Goal: Task Accomplishment & Management: Manage account settings

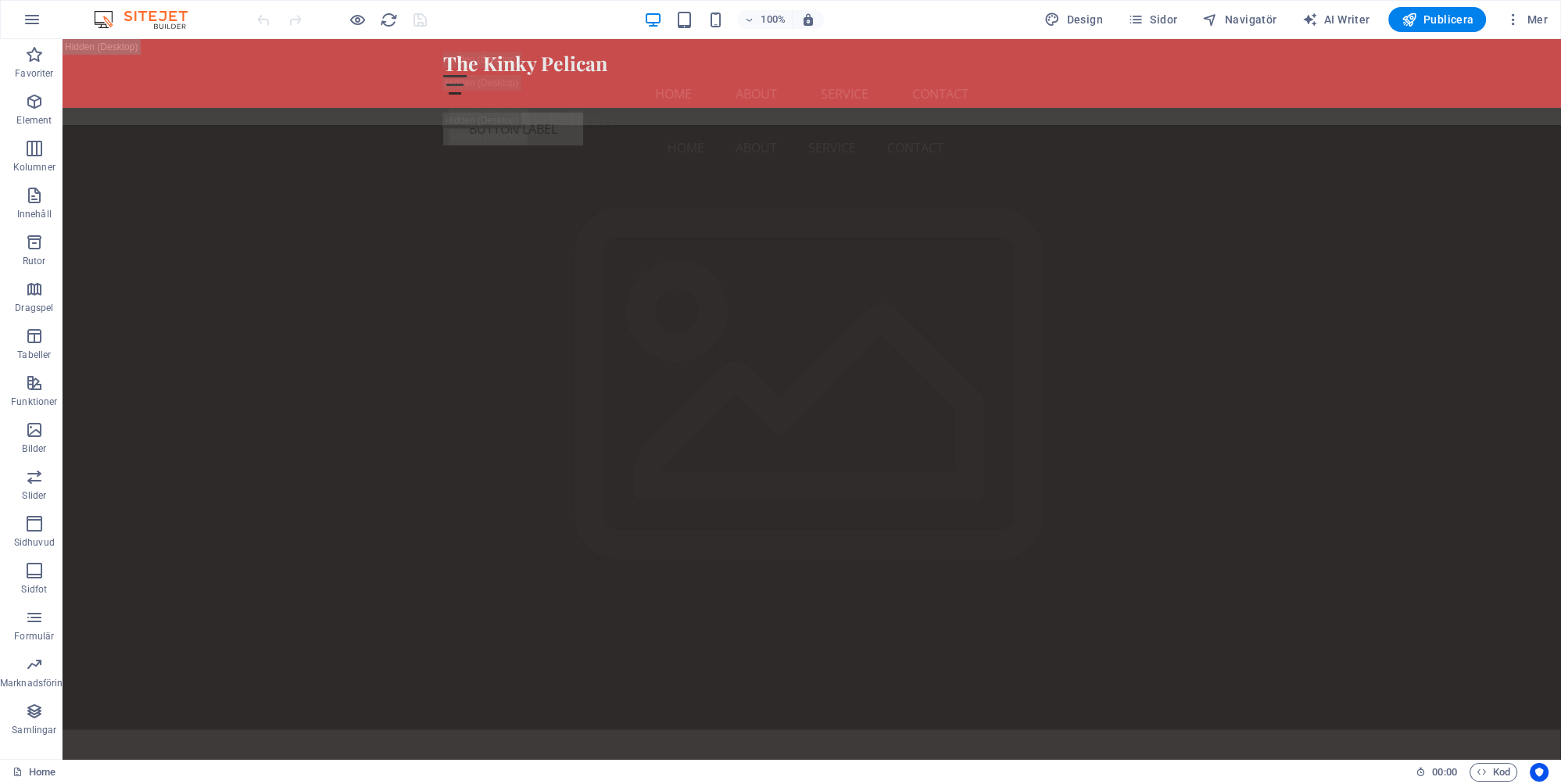
scroll to position [3796, 0]
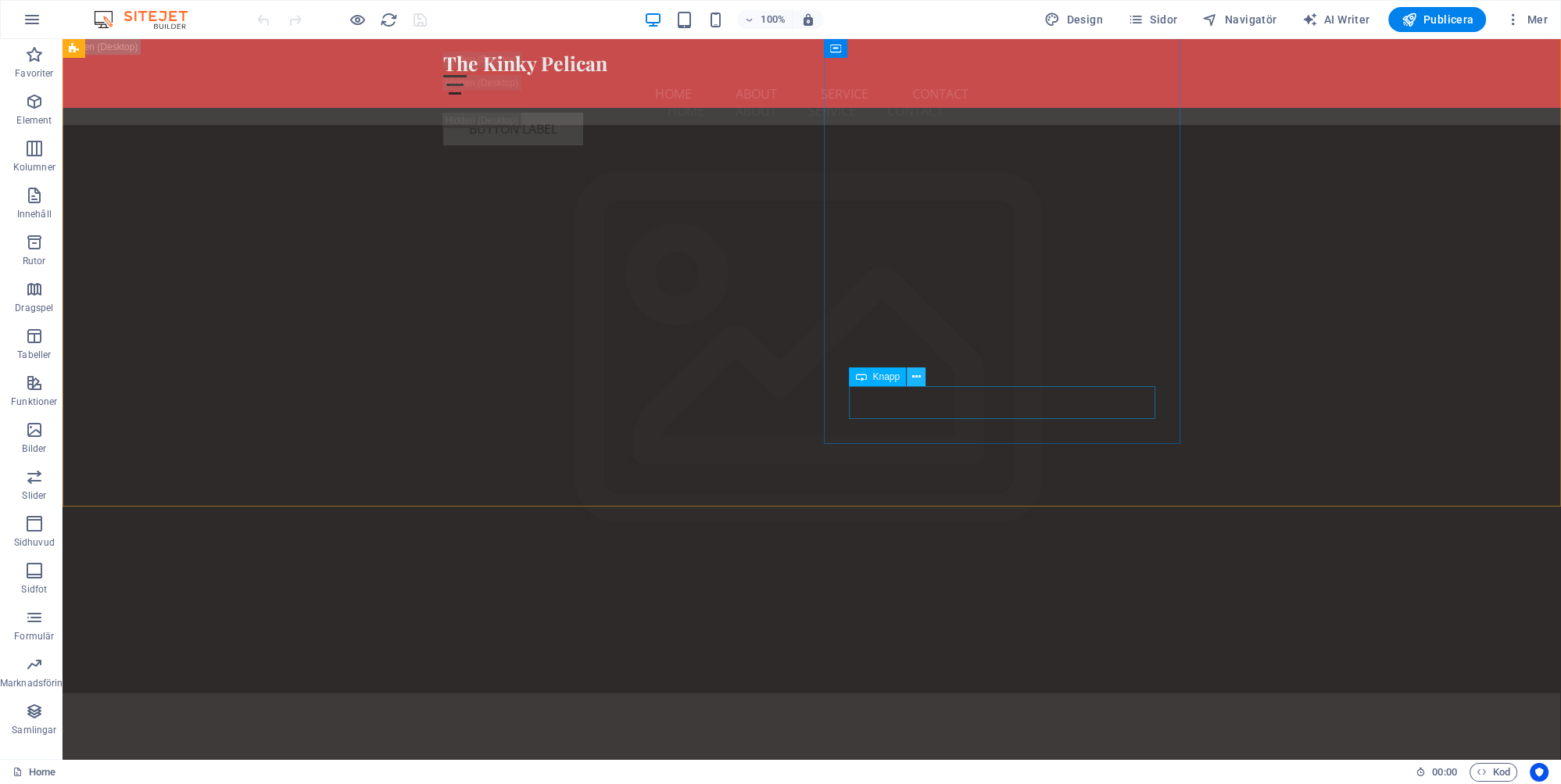
click at [917, 376] on icon at bounding box center [917, 377] width 9 height 16
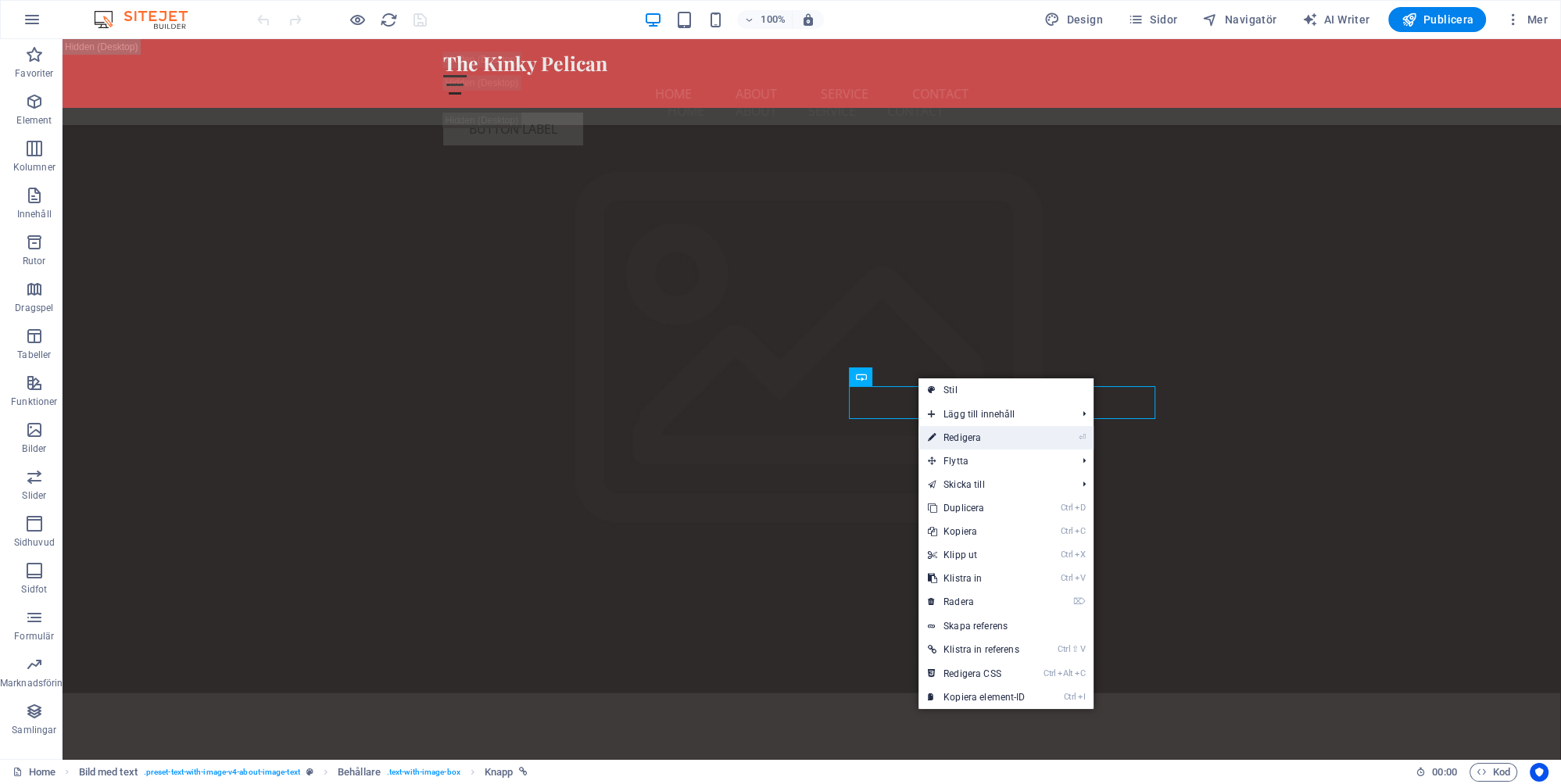
click at [960, 439] on link "⏎ Redigera" at bounding box center [977, 438] width 117 height 24
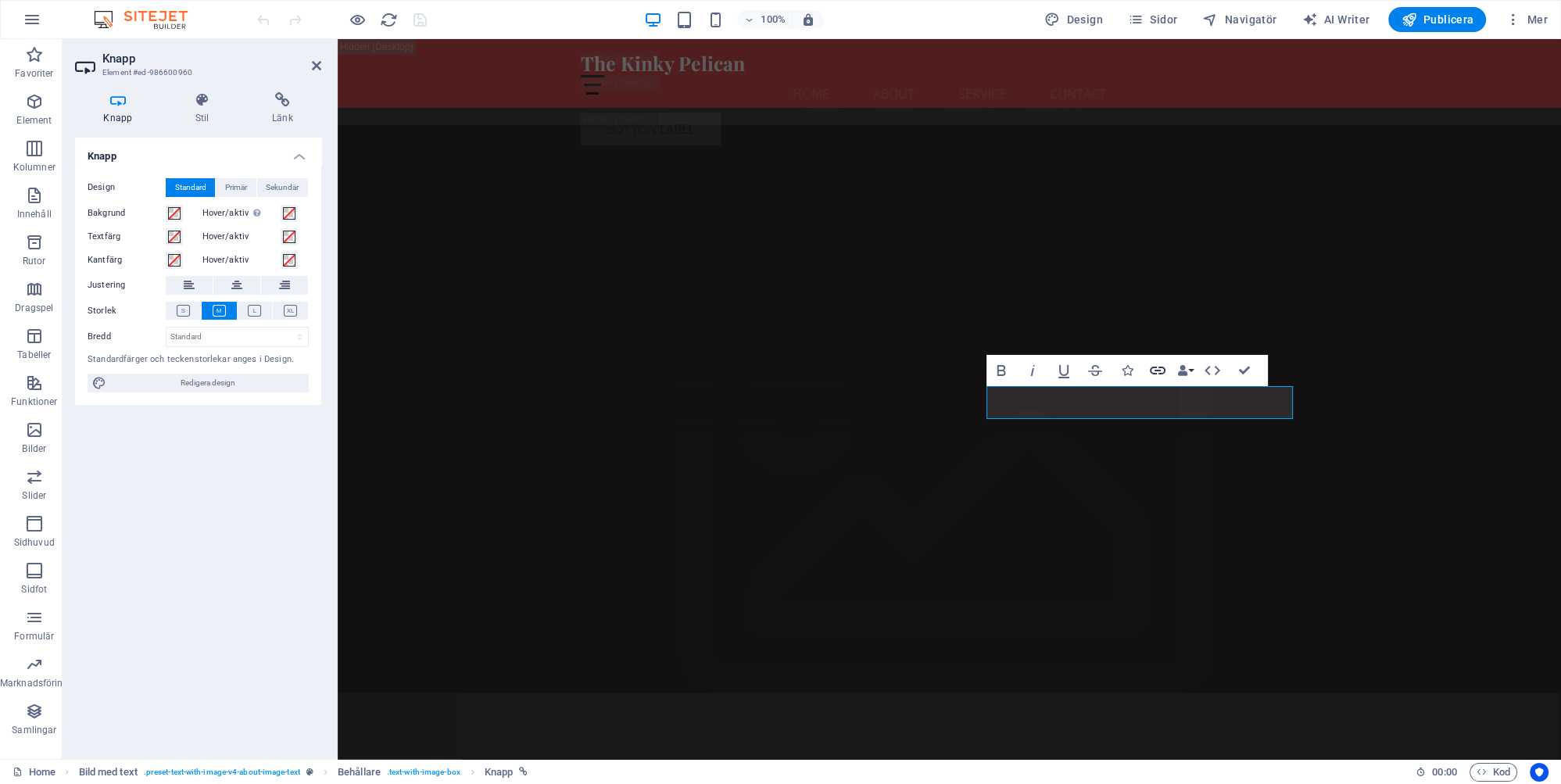
click at [1159, 369] on icon "button" at bounding box center [1157, 370] width 19 height 19
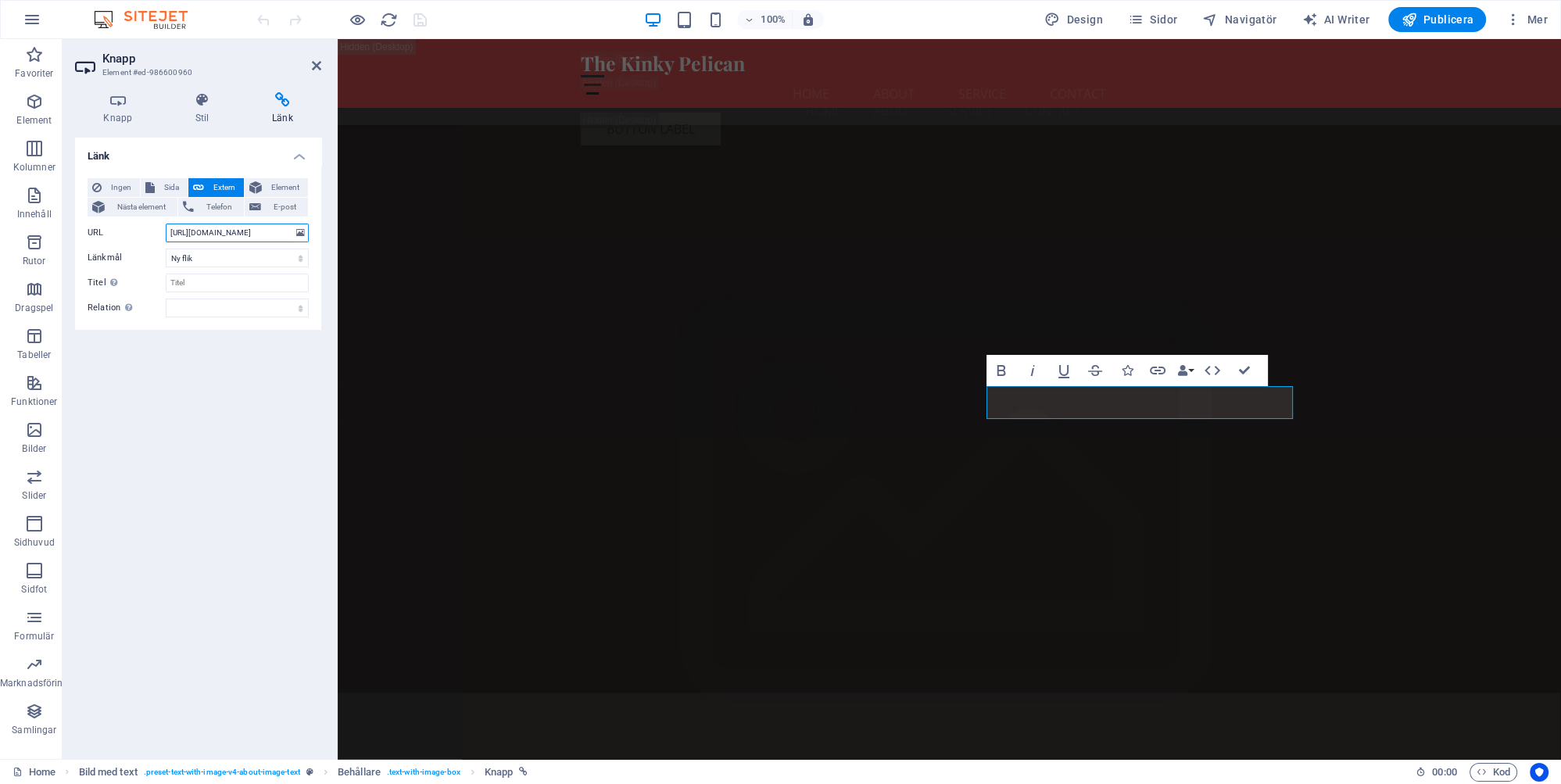
drag, startPoint x: 289, startPoint y: 234, endPoint x: 10, endPoint y: 255, distance: 279.8
click at [289, 234] on input "https://kinkypelican.se/Community/" at bounding box center [237, 233] width 143 height 19
click at [247, 424] on div "Länk Ingen Sida Extern Element Nästa element Telefon E-post Sida Home Subpage L…" at bounding box center [198, 442] width 246 height 609
click at [233, 228] on input "https://kinkypelican.se/Community/" at bounding box center [237, 233] width 143 height 19
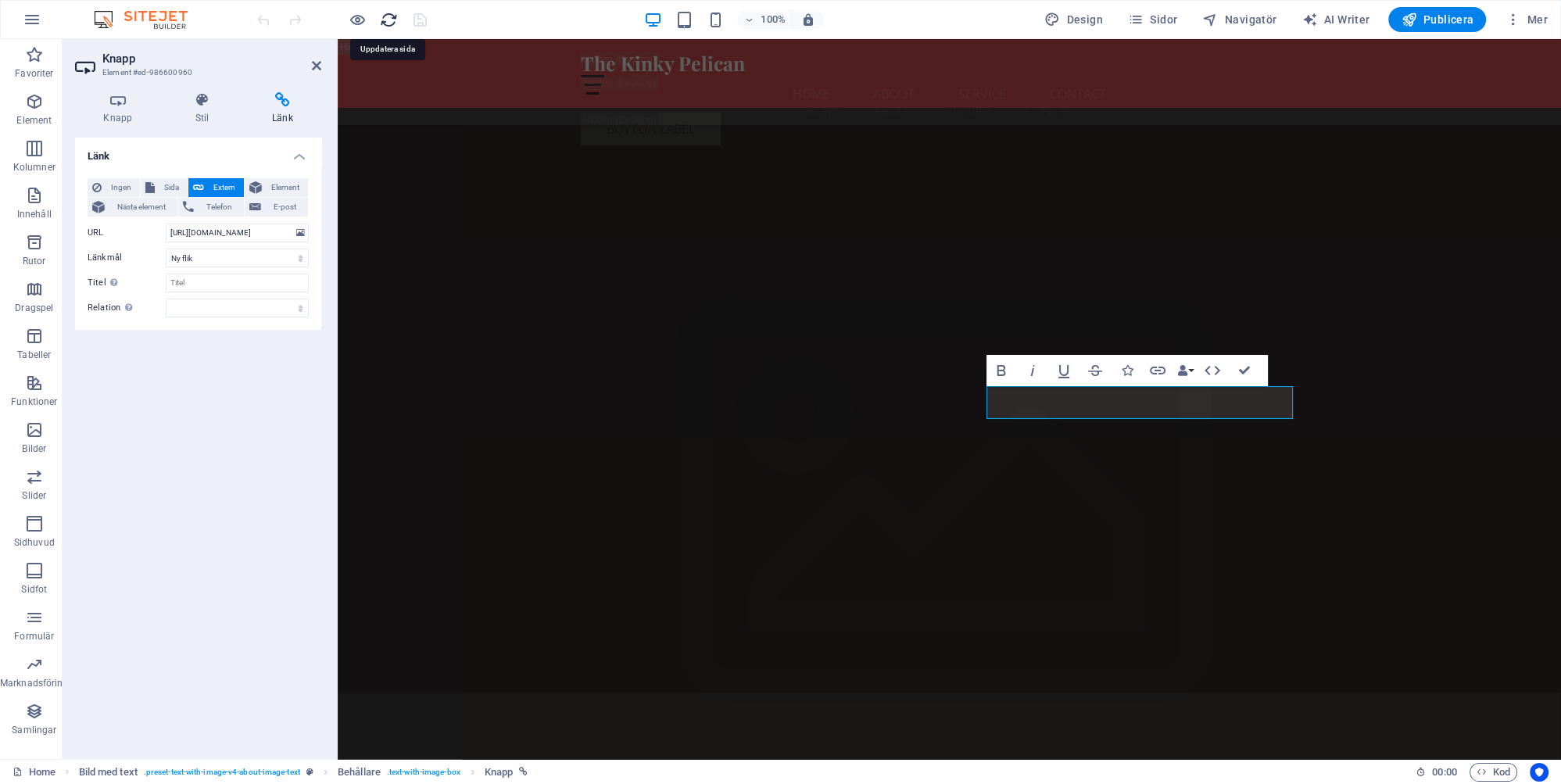
click at [390, 18] on icon "reload" at bounding box center [389, 20] width 18 height 18
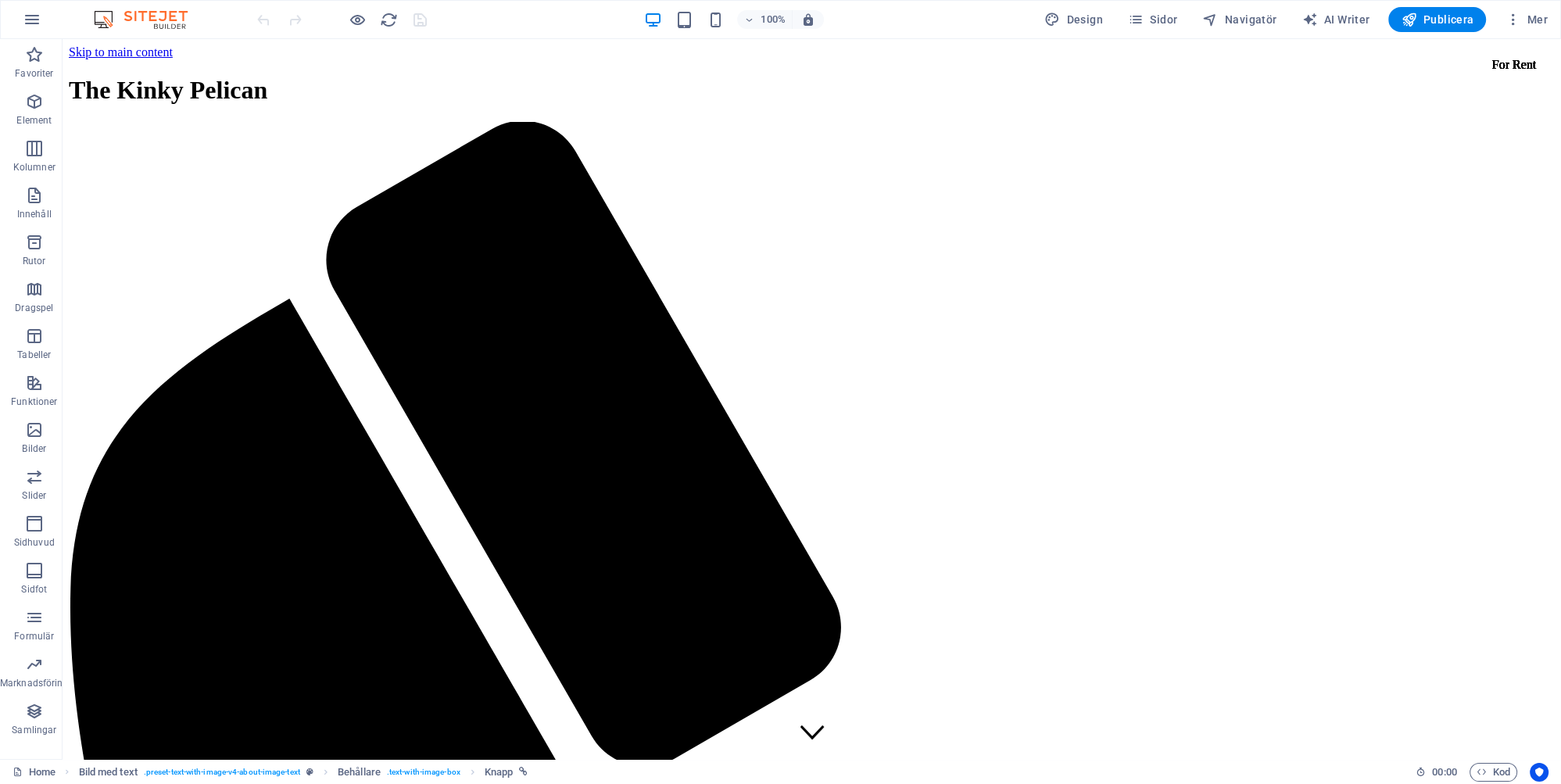
scroll to position [0, 0]
click at [1451, 17] on span "Publicera" at bounding box center [1437, 19] width 73 height 16
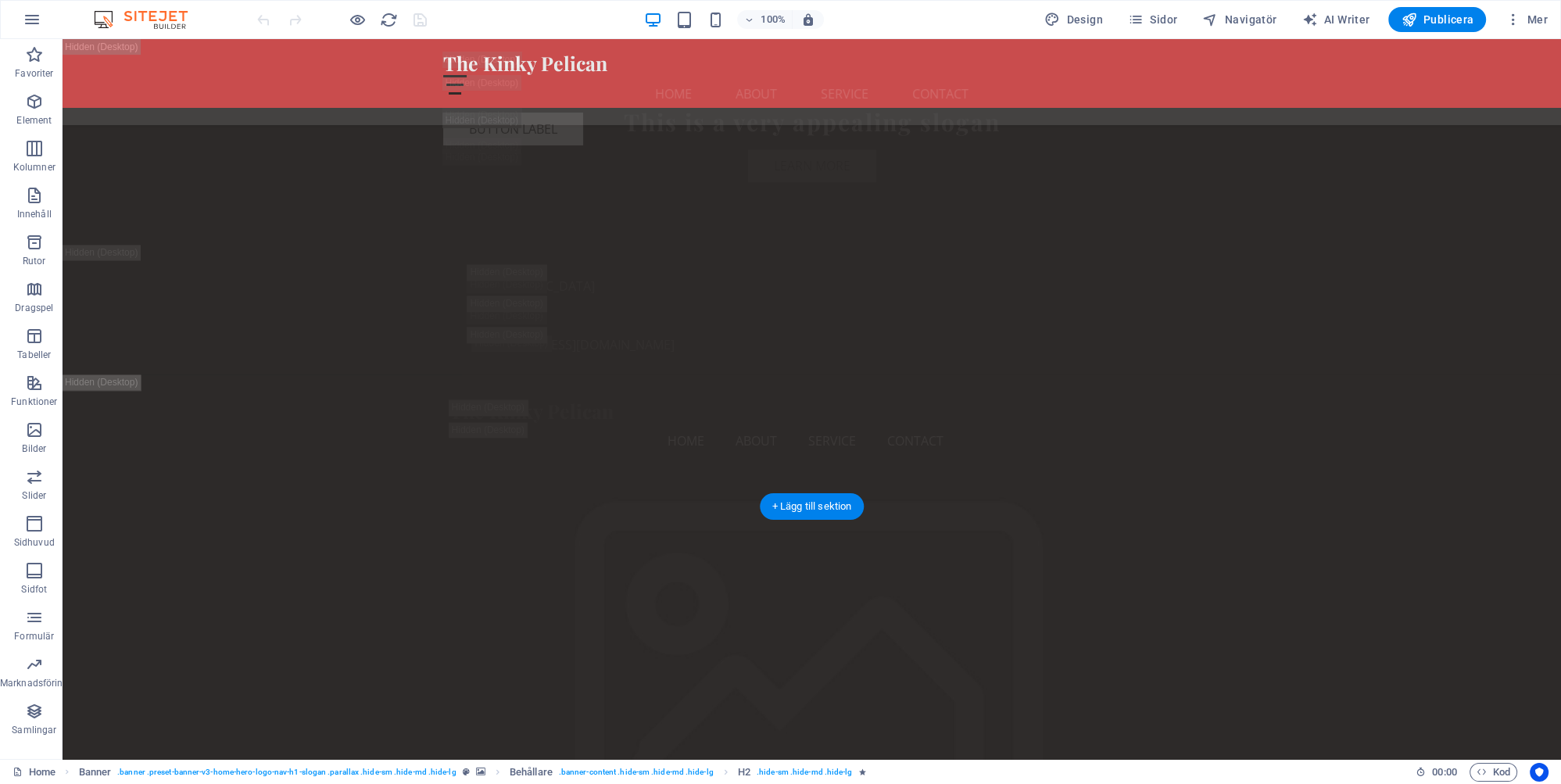
scroll to position [3796, 0]
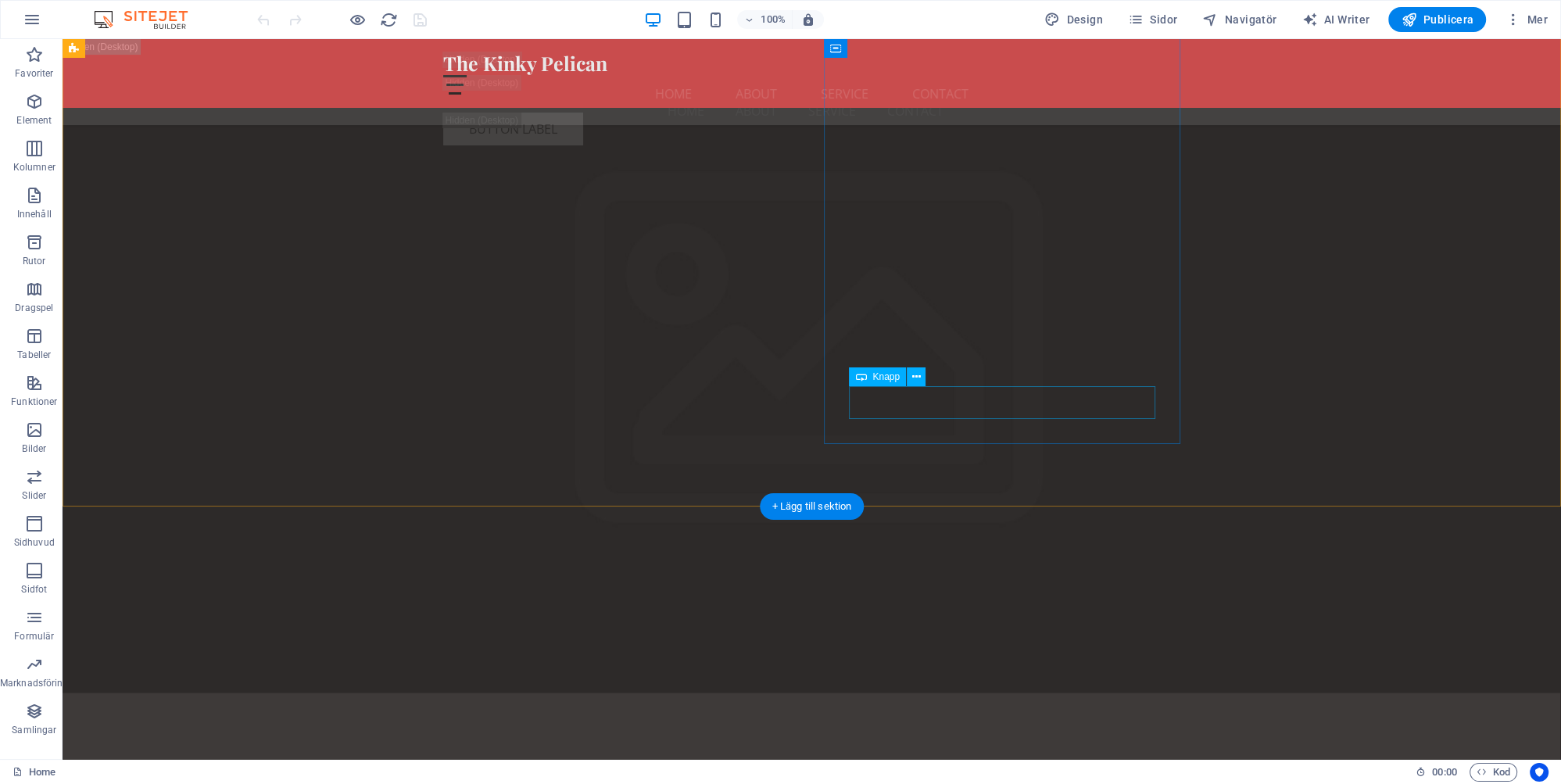
click at [914, 377] on icon at bounding box center [917, 377] width 9 height 16
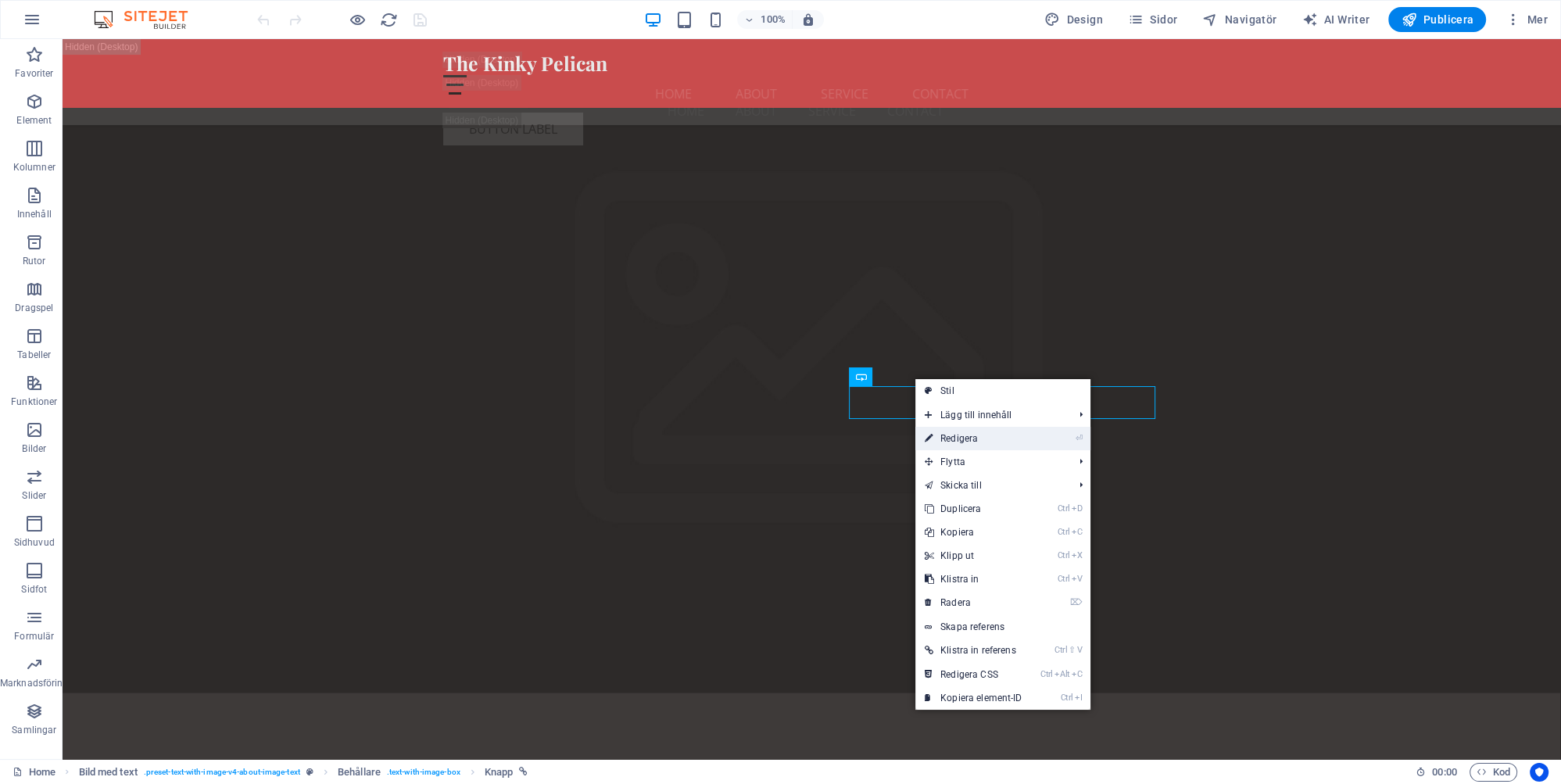
click at [966, 436] on link "⏎ Redigera" at bounding box center [974, 439] width 117 height 24
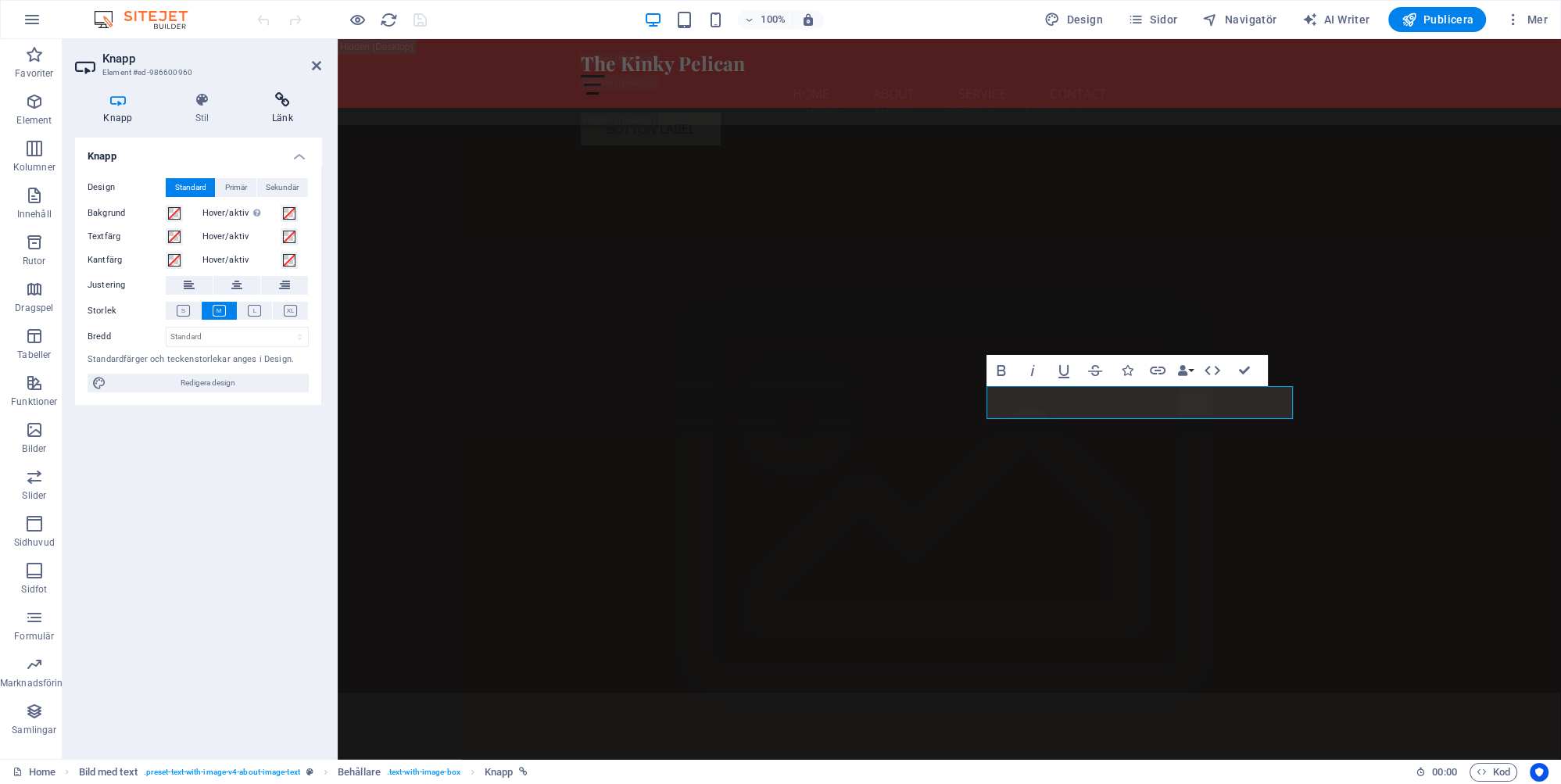
click at [283, 109] on h4 "Länk" at bounding box center [283, 109] width 78 height 33
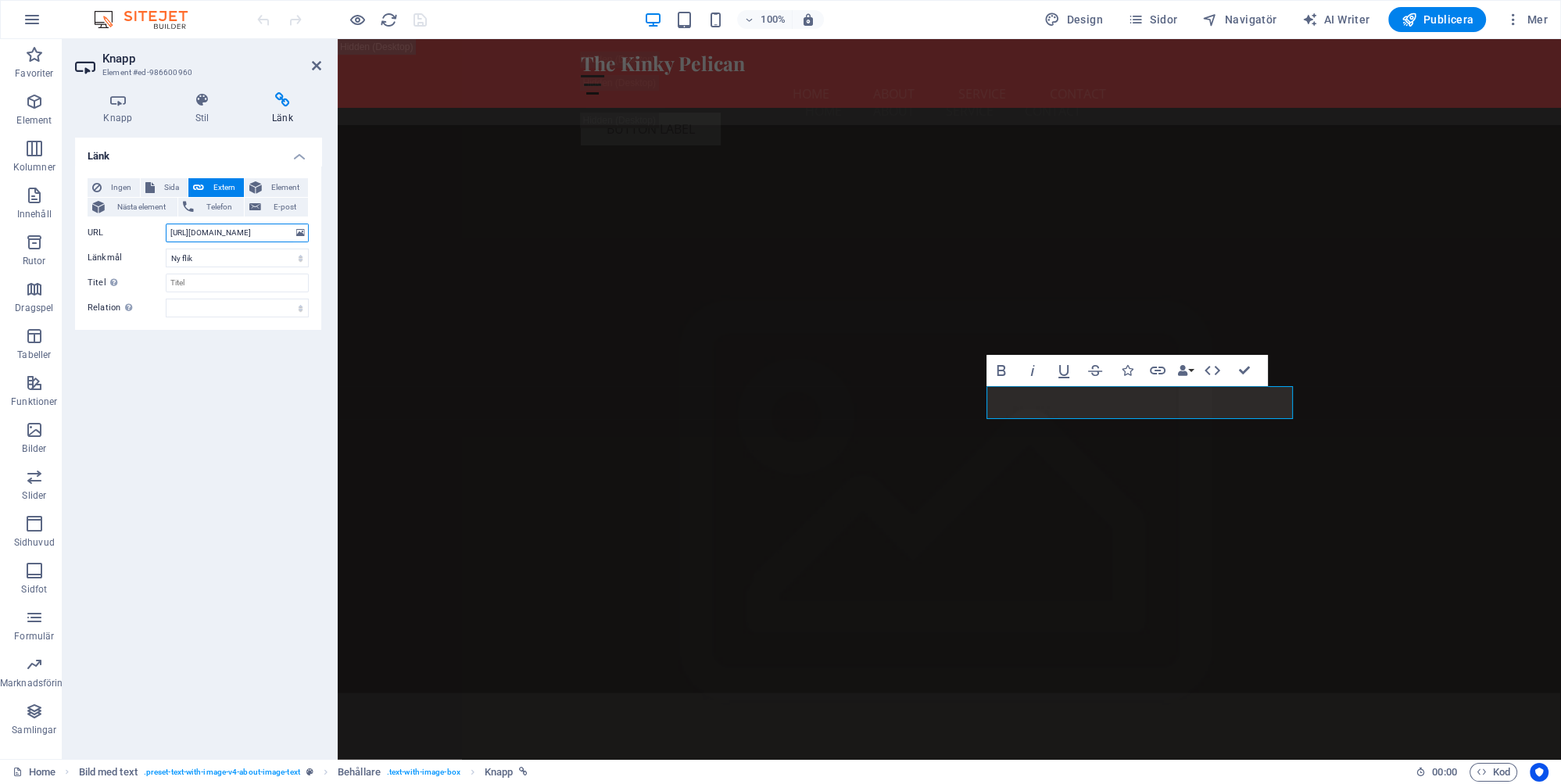
click at [283, 233] on input "https://kinkypelican.se/Community/" at bounding box center [237, 233] width 143 height 19
click at [217, 229] on input "https://kinkypelican.se/Community" at bounding box center [237, 233] width 143 height 19
type input "www.kinkypelican.se/Community"
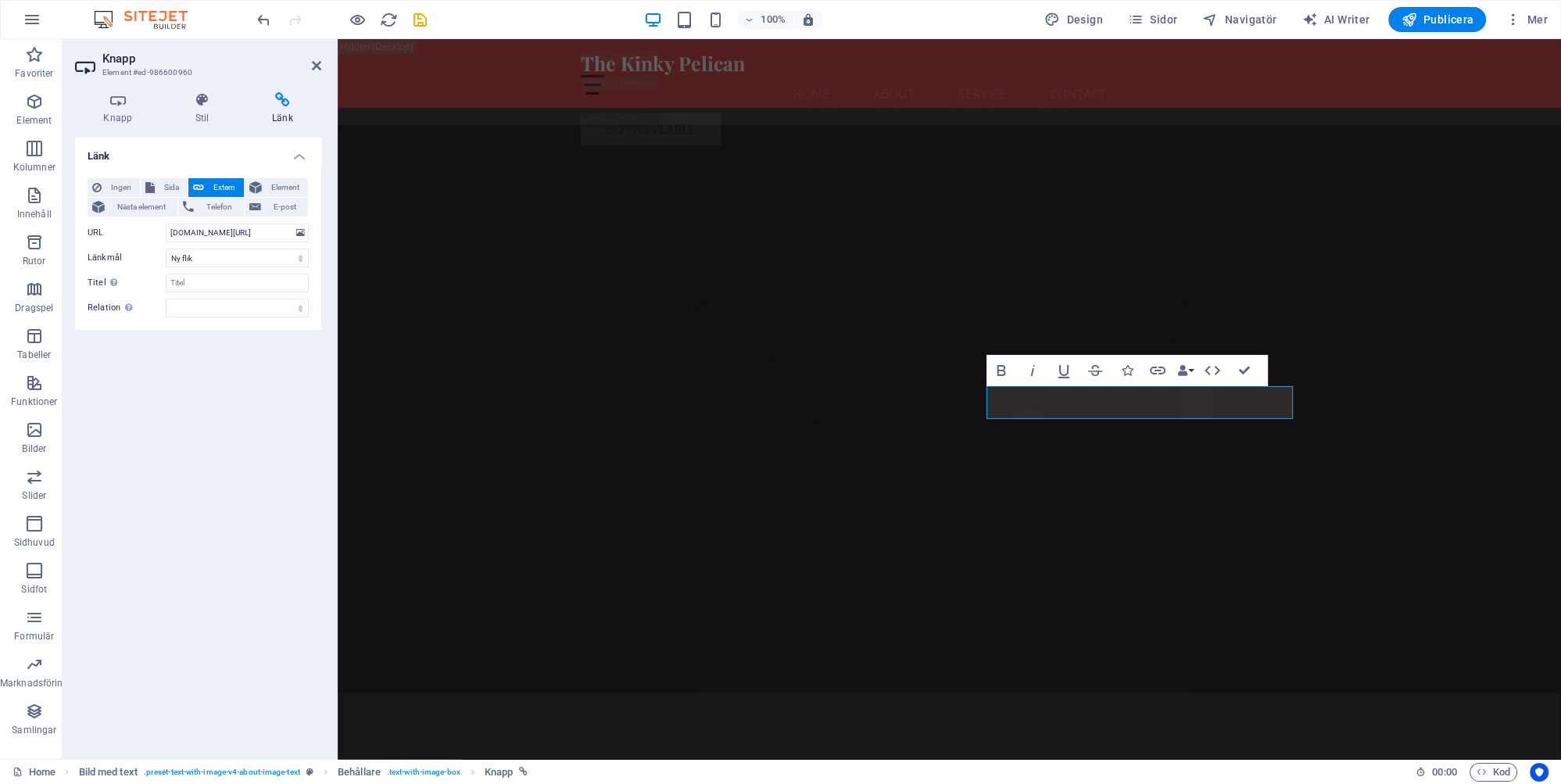
click at [284, 402] on div "Länk Ingen Sida Extern Element Nästa element Telefon E-post Sida Home Subpage L…" at bounding box center [198, 442] width 246 height 609
click at [422, 18] on icon "save" at bounding box center [420, 20] width 18 height 18
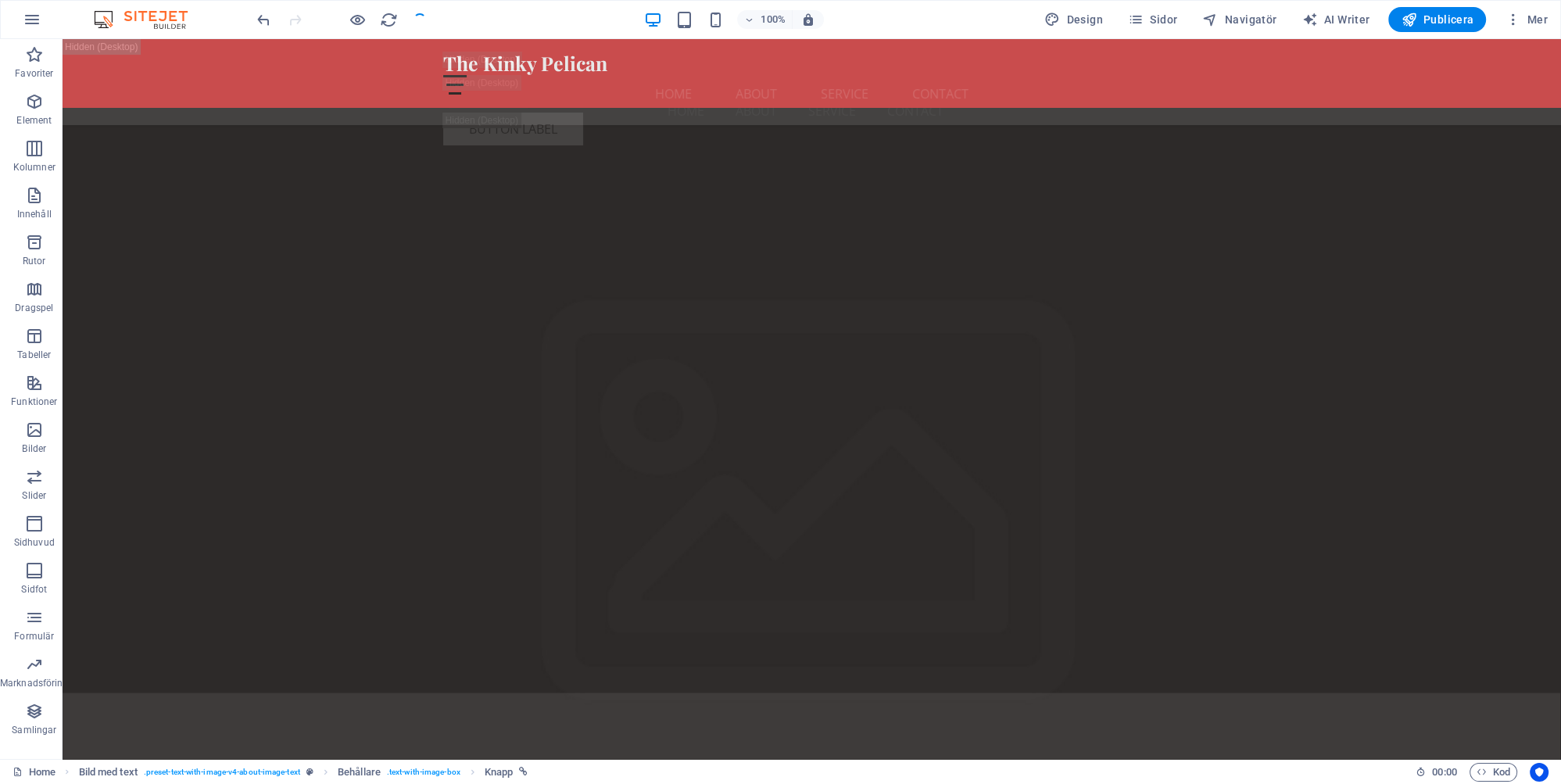
checkbox input "false"
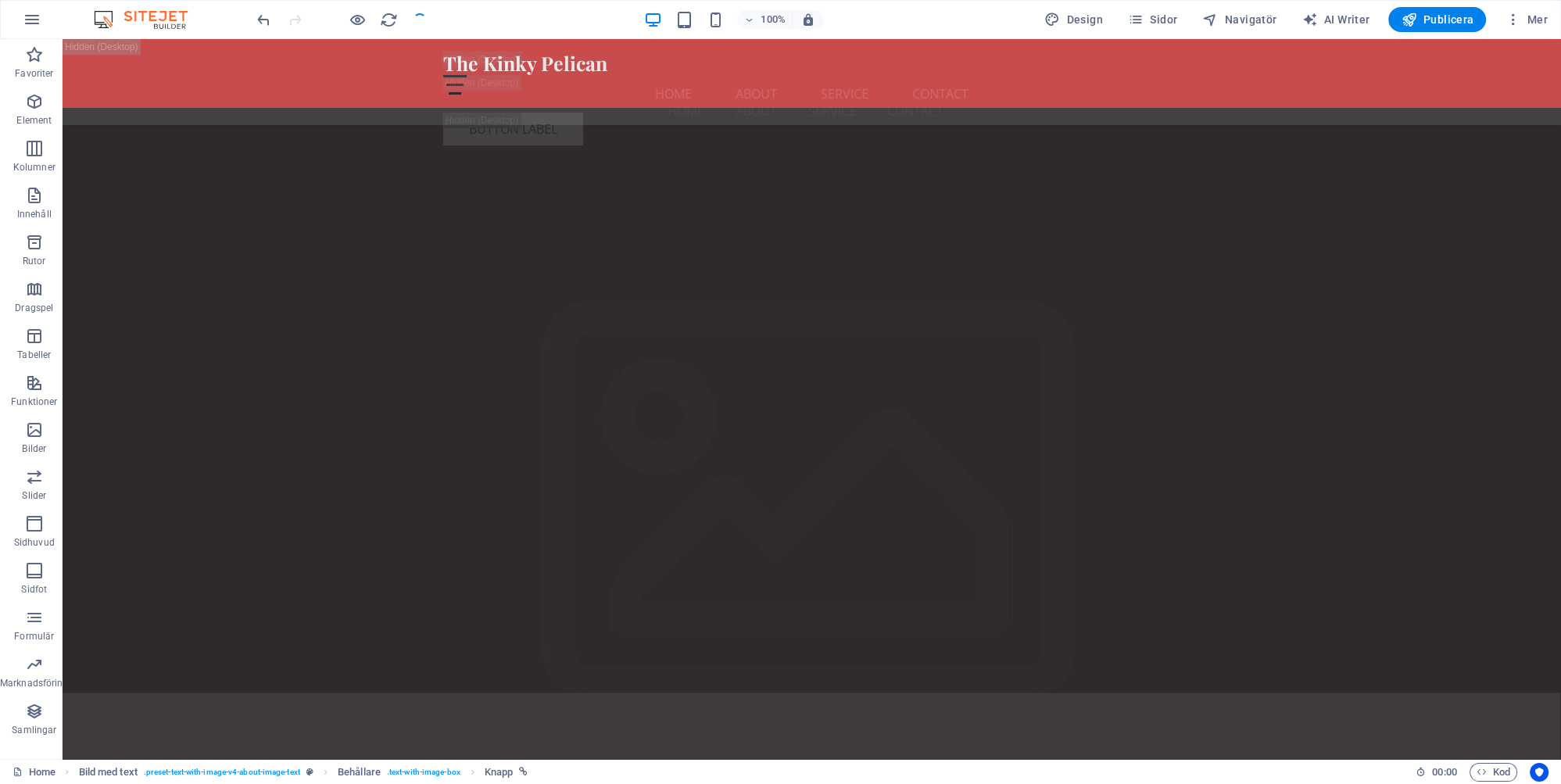
checkbox input "false"
click at [1435, 15] on span "Publicera" at bounding box center [1437, 19] width 73 height 16
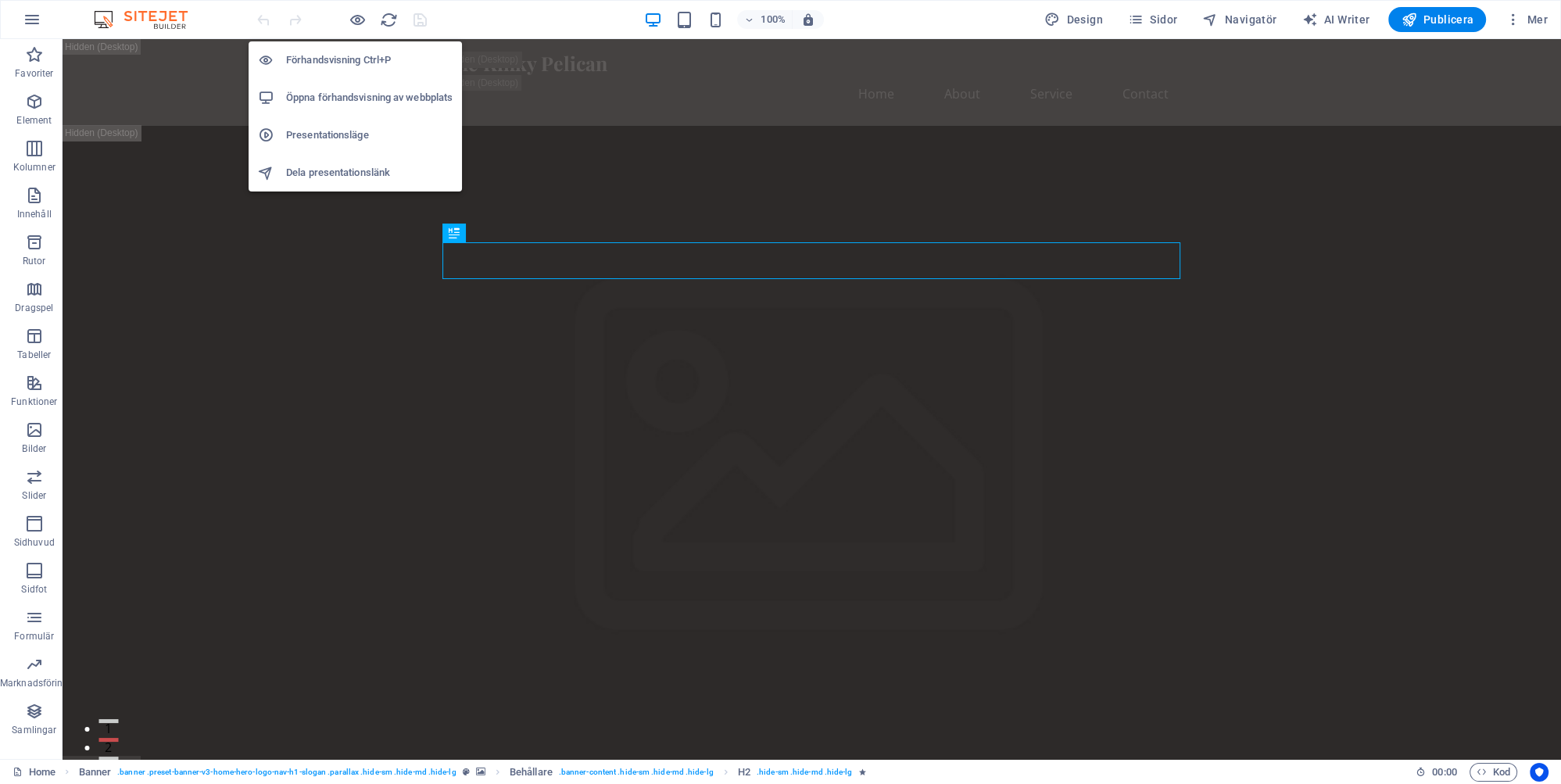
click at [360, 99] on h6 "Öppna förhandsvisning av webbplats" at bounding box center [369, 97] width 167 height 19
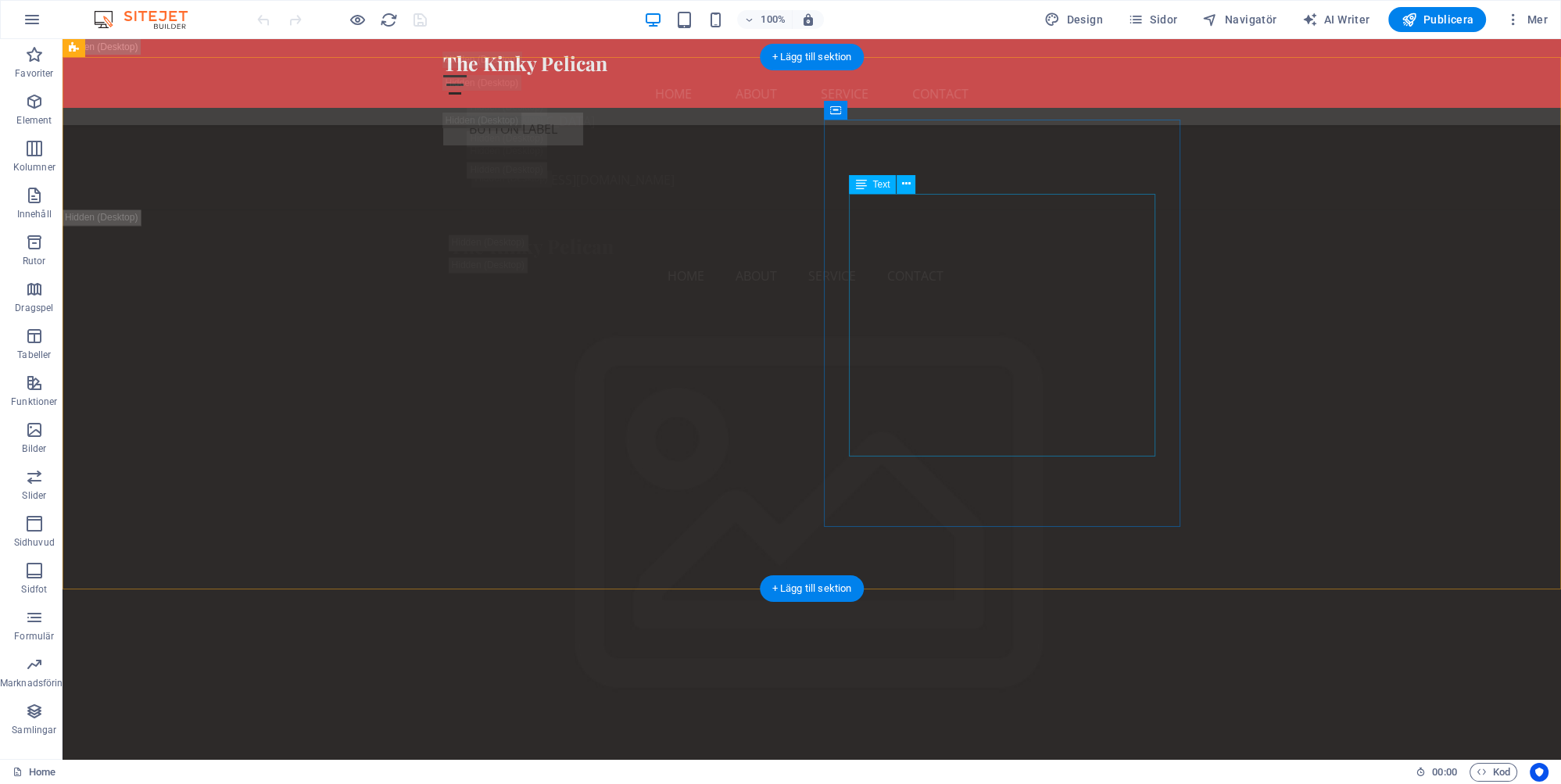
scroll to position [3714, 0]
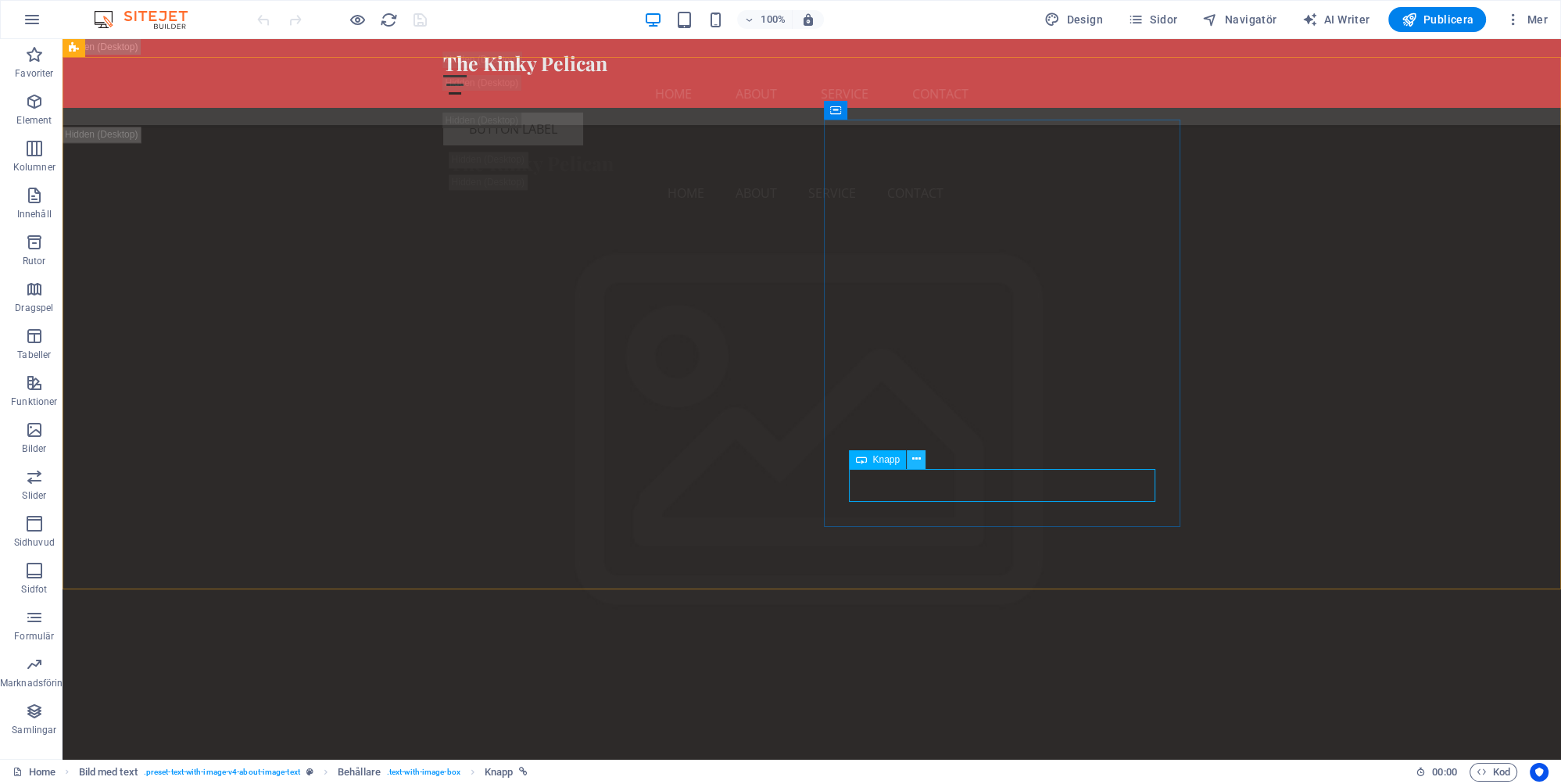
click at [918, 456] on icon at bounding box center [917, 459] width 9 height 16
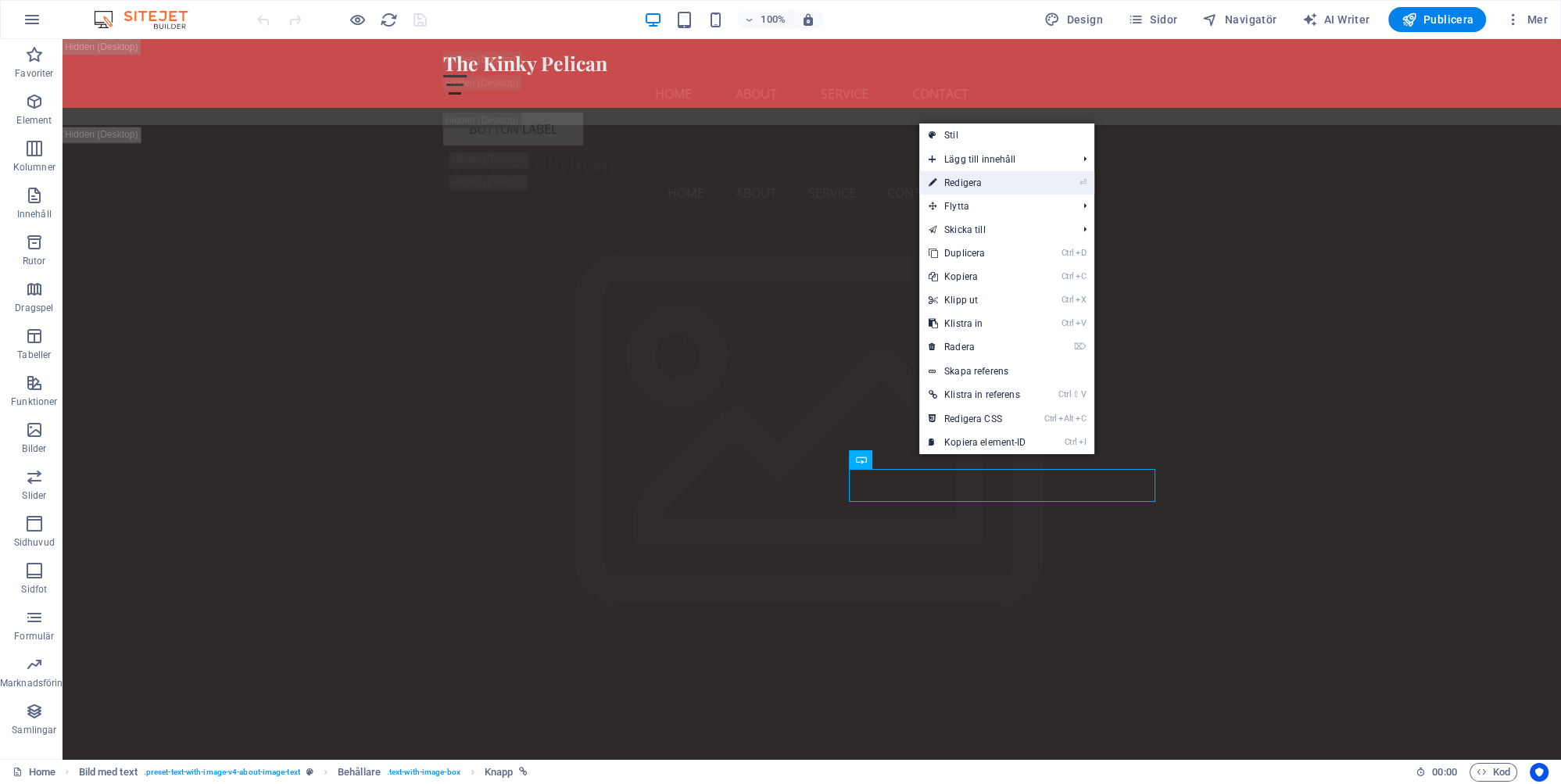
click at [969, 183] on link "⏎ Redigera" at bounding box center [978, 183] width 117 height 24
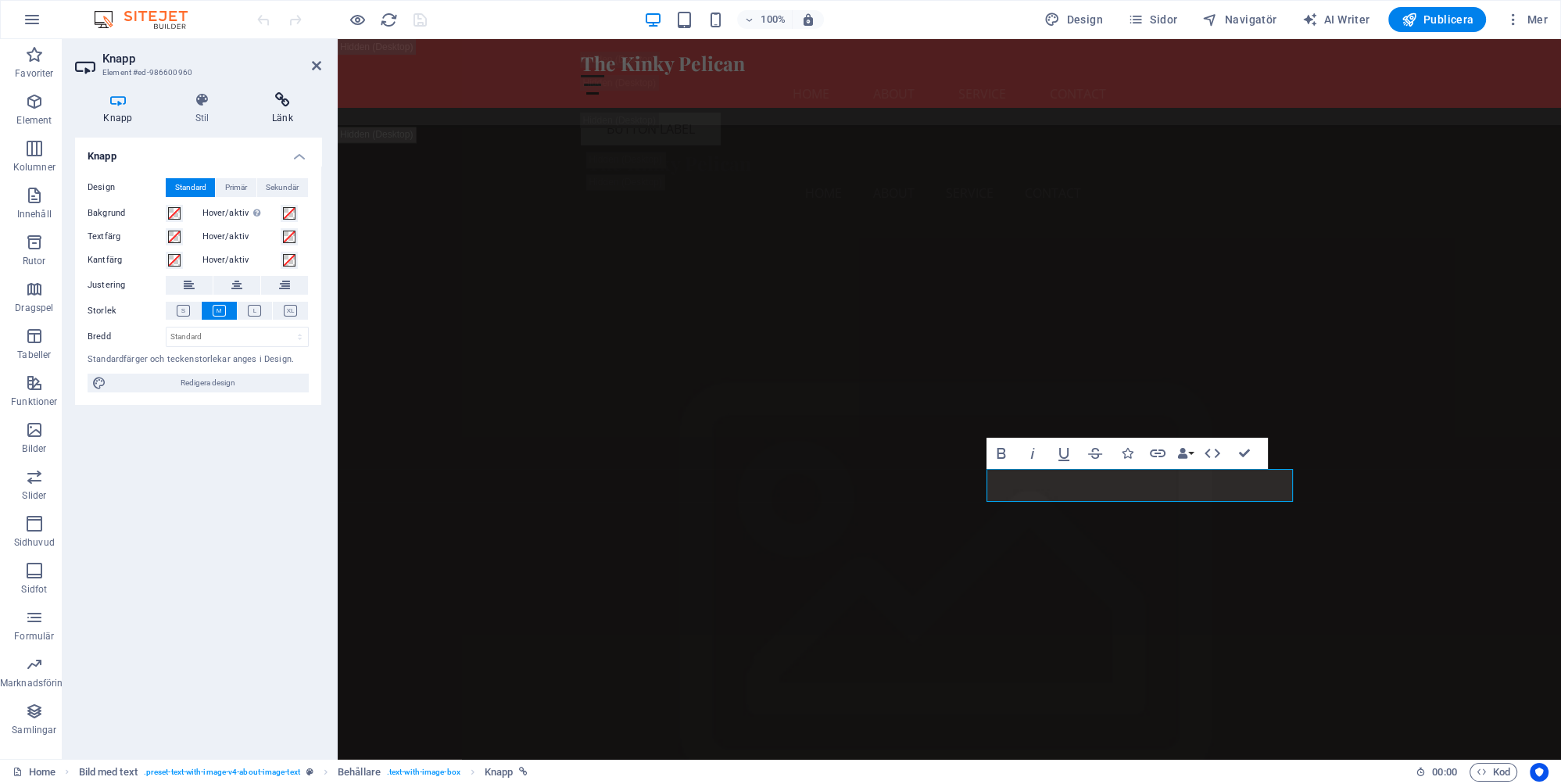
click at [288, 101] on icon at bounding box center [283, 100] width 78 height 16
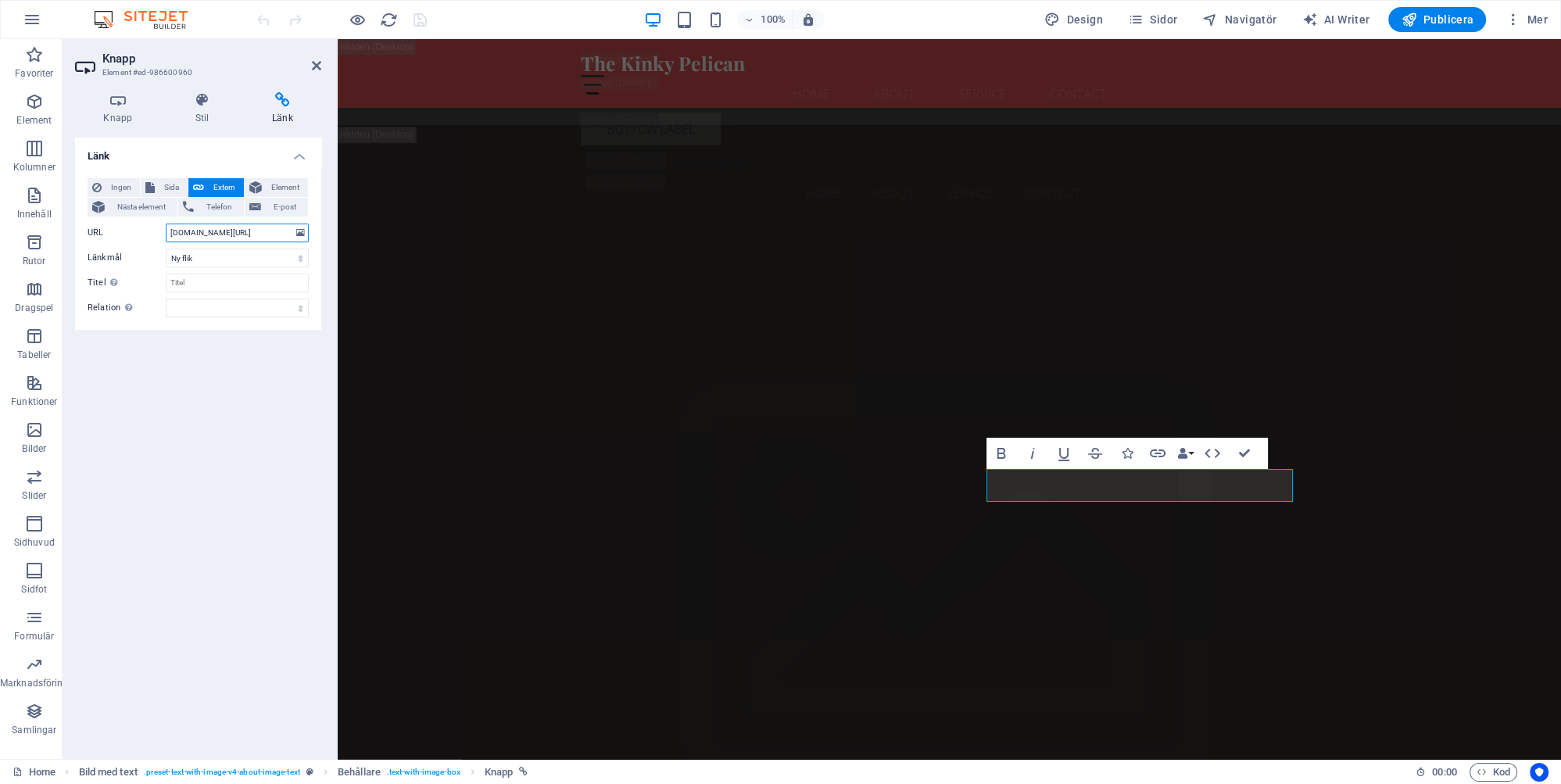
drag, startPoint x: 243, startPoint y: 229, endPoint x: 22, endPoint y: 198, distance: 223.2
click at [243, 229] on input "www.kinkypelican.se/Community" at bounding box center [237, 233] width 143 height 19
click at [291, 233] on input "http://kinkypelican.se/Community" at bounding box center [237, 233] width 143 height 19
type input "http://kinkypelican.se/Community/"
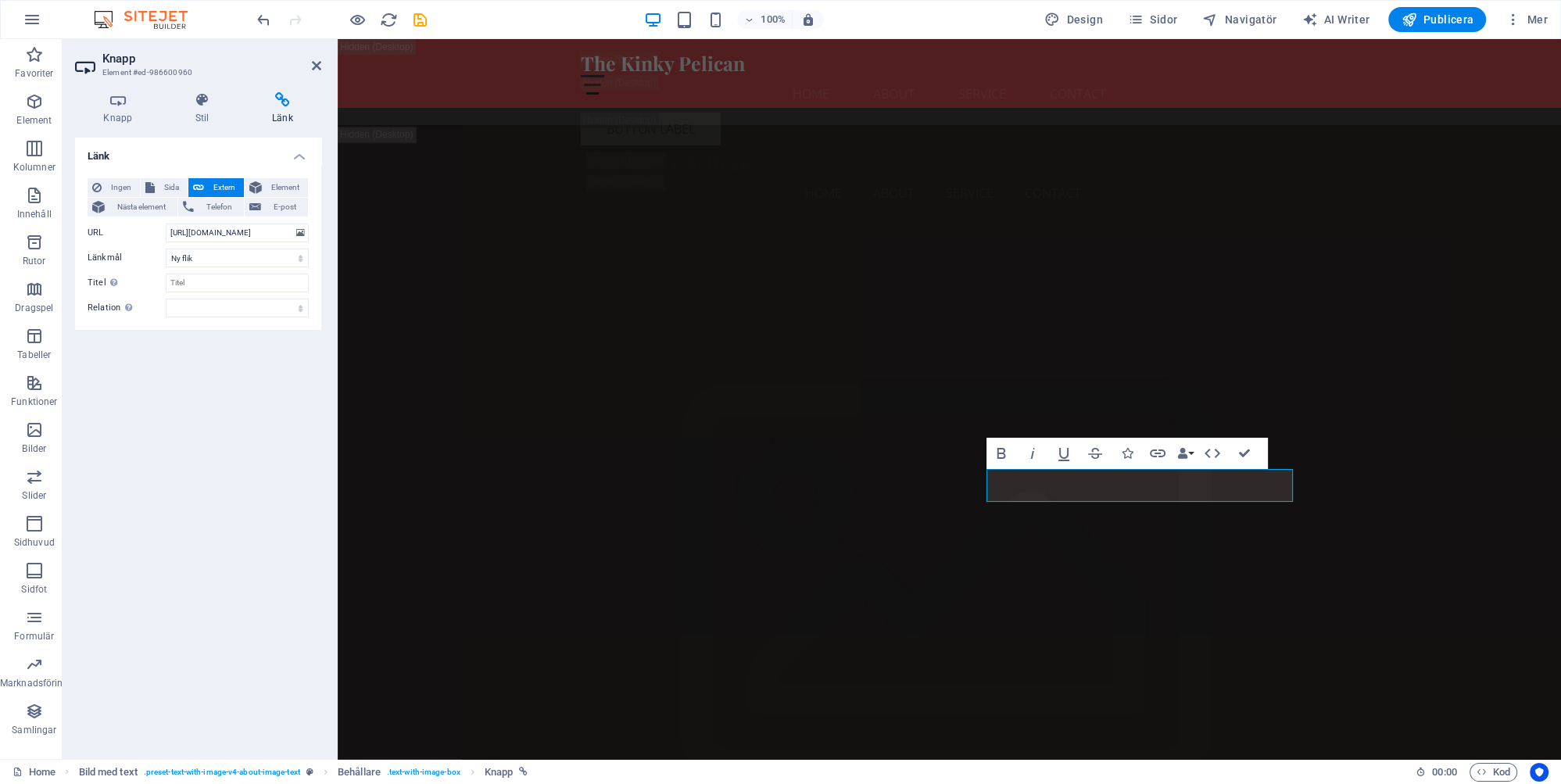
click at [270, 421] on div "Länk Ingen Sida Extern Element Nästa element Telefon E-post Sida Home Subpage L…" at bounding box center [198, 442] width 246 height 609
click at [418, 20] on icon "save" at bounding box center [420, 20] width 18 height 18
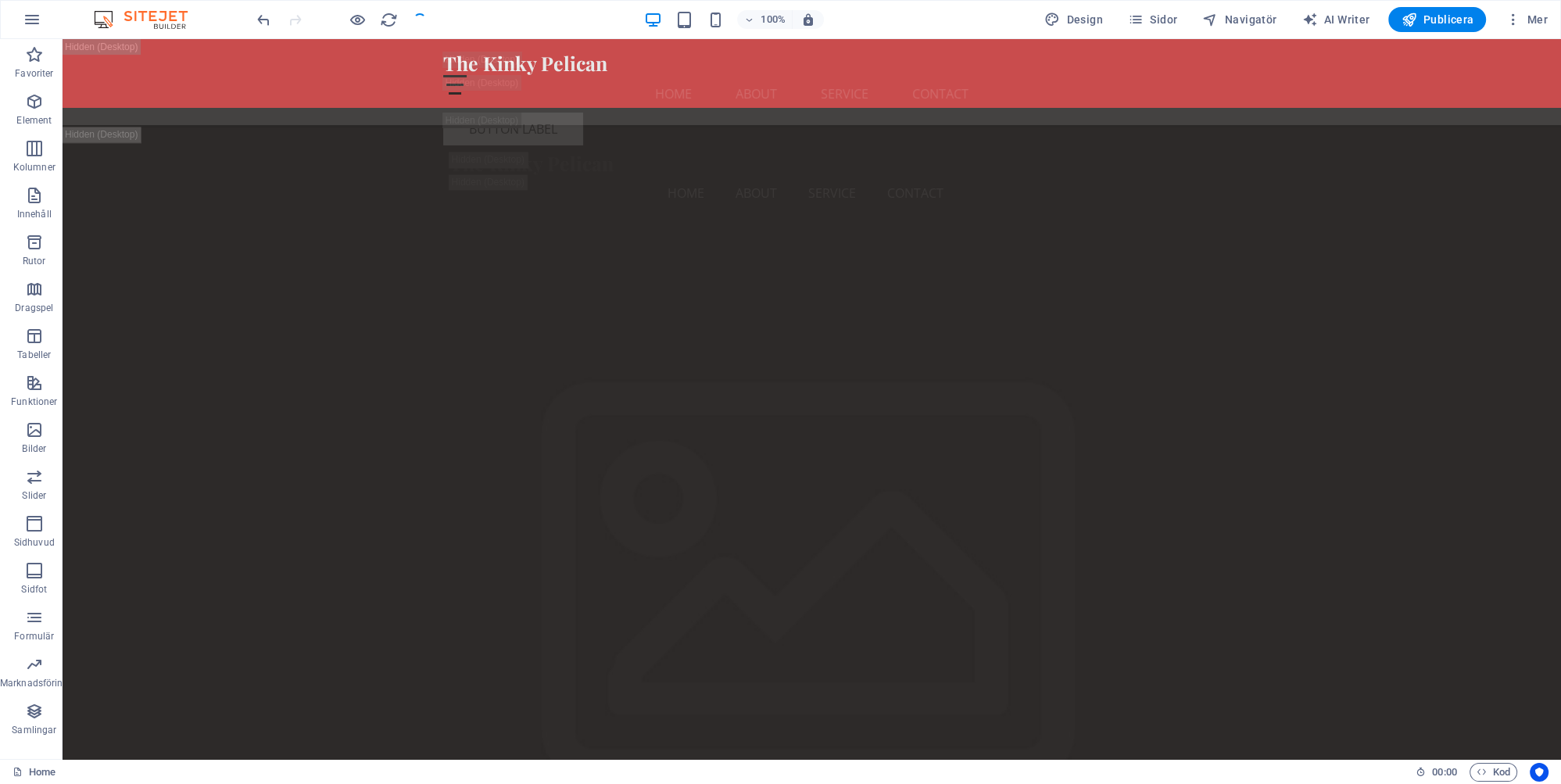
checkbox input "false"
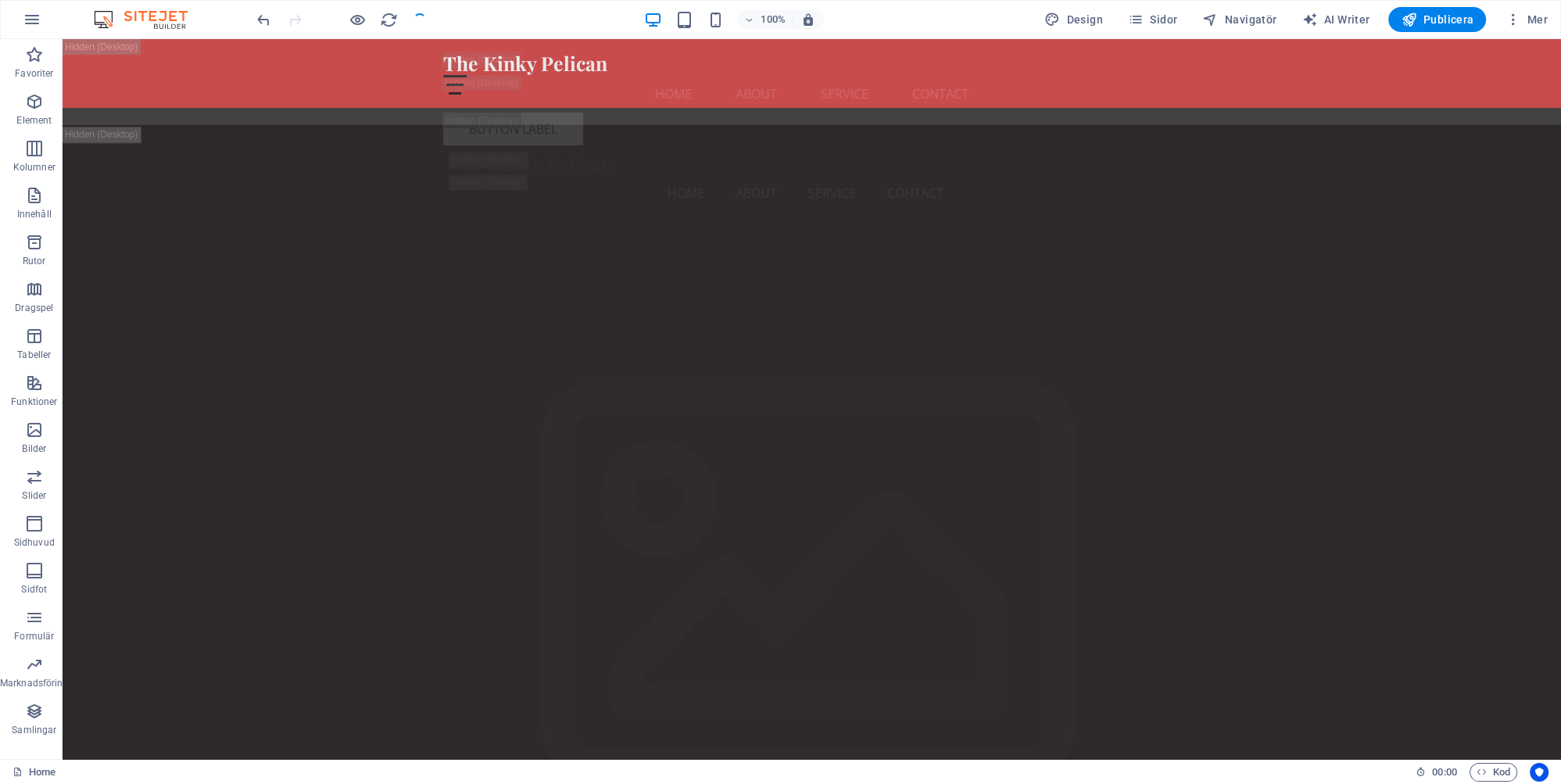
checkbox input "false"
click at [1437, 16] on span "Publicera" at bounding box center [1437, 19] width 73 height 16
